Goal: Find specific page/section: Find specific page/section

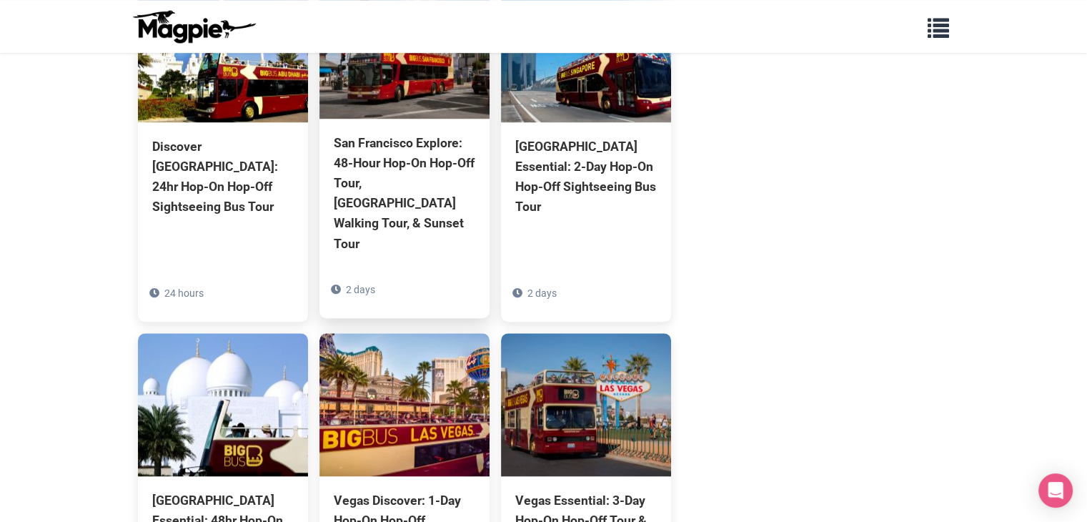
scroll to position [1340, 0]
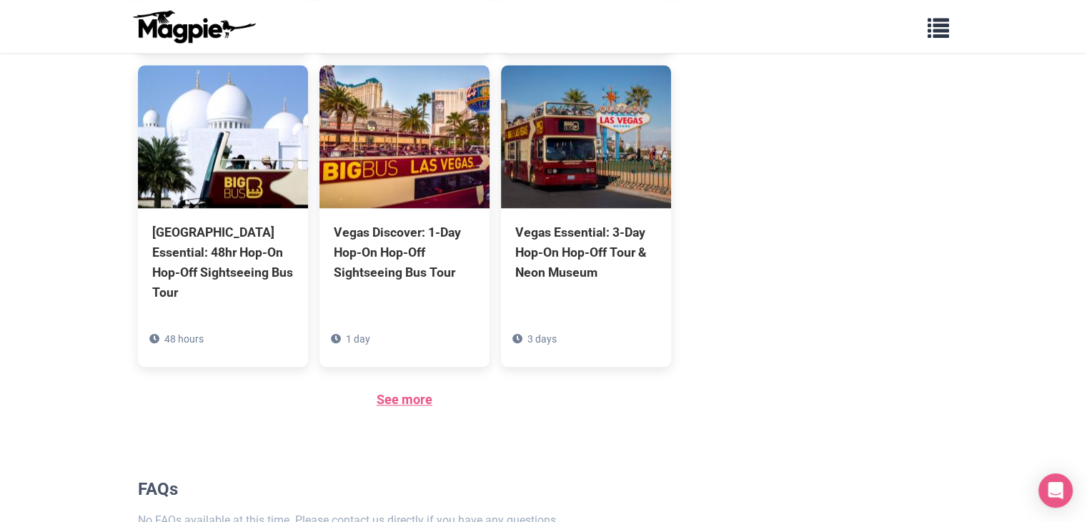
click at [418, 392] on link "See more" at bounding box center [405, 399] width 56 height 15
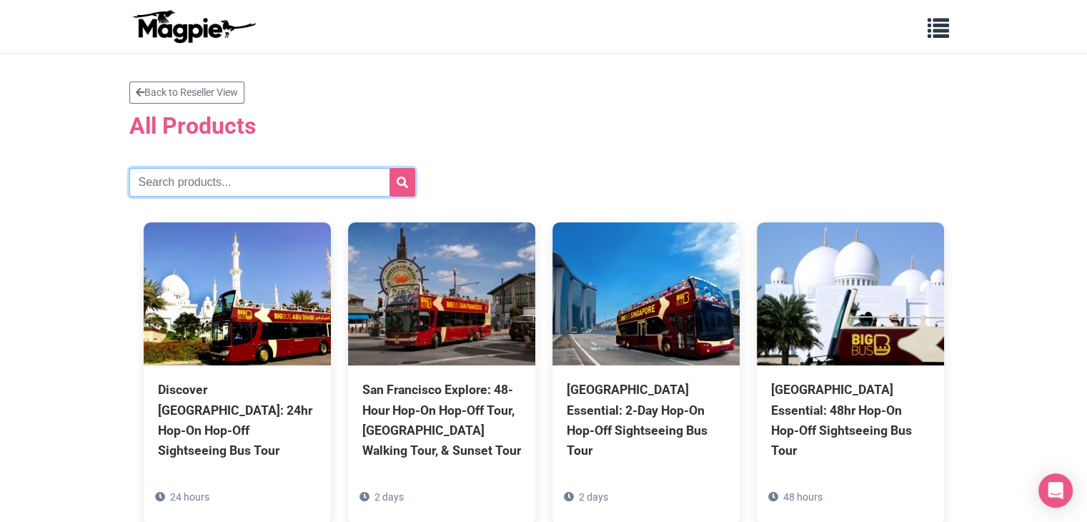
click at [216, 169] on input "text" at bounding box center [272, 182] width 286 height 29
type input "[US_STATE]"
click at [389, 168] on button "submit" at bounding box center [402, 182] width 26 height 29
